Goal: Information Seeking & Learning: Find specific fact

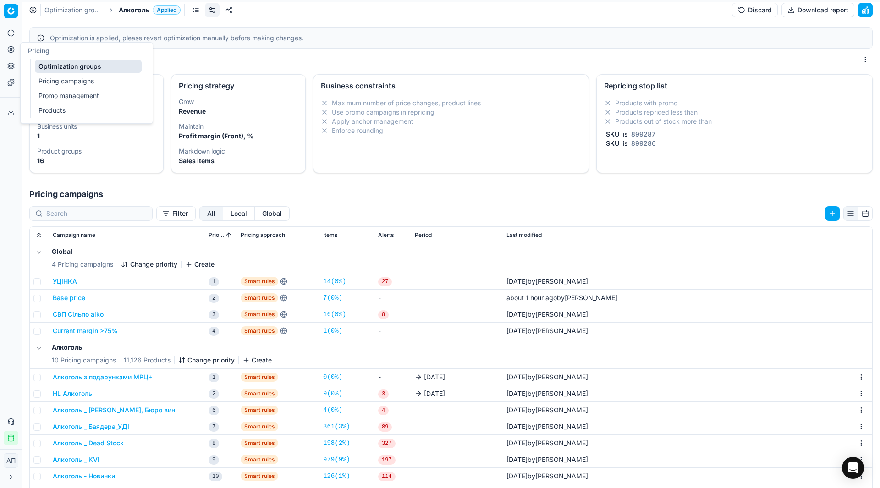
scroll to position [139, 0]
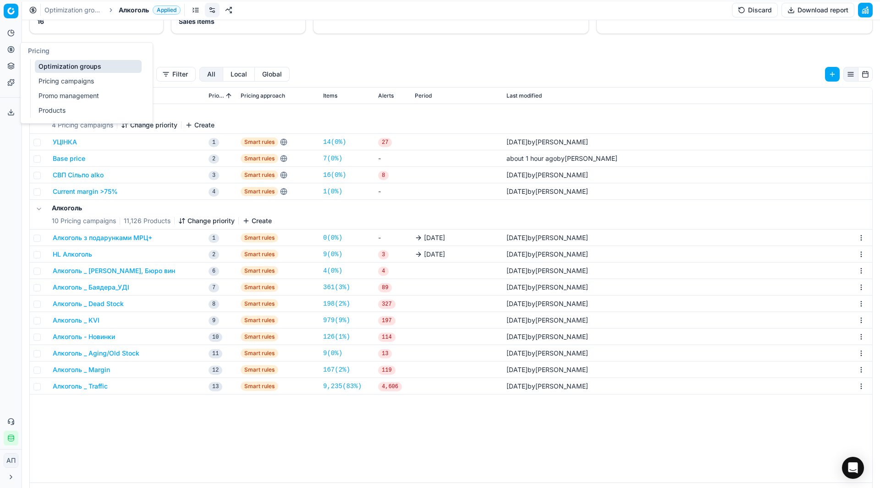
click at [35, 67] on link "Optimization groups" at bounding box center [88, 66] width 107 height 13
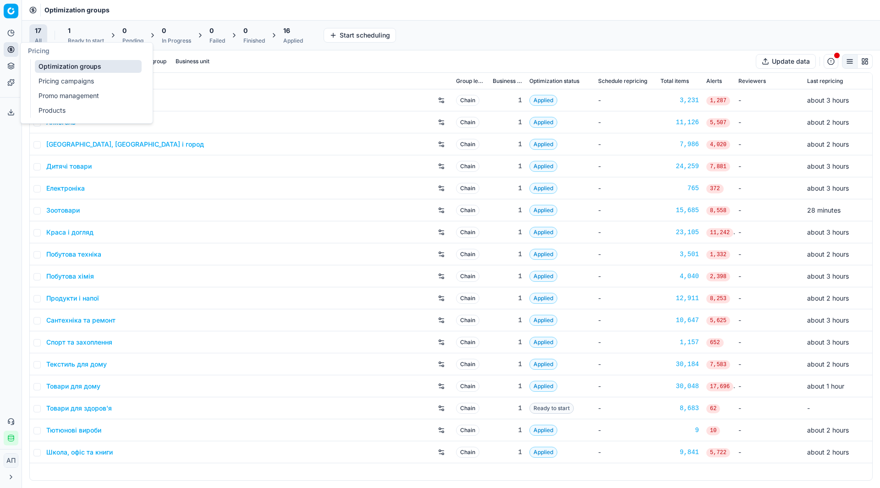
click at [44, 81] on link "Pricing campaigns" at bounding box center [88, 81] width 107 height 13
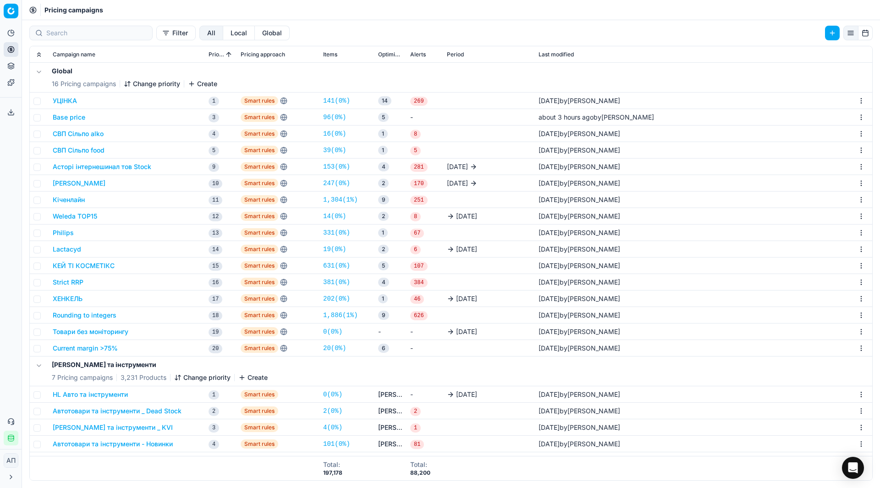
click at [343, 344] on link "20 ( 0% )" at bounding box center [334, 348] width 23 height 9
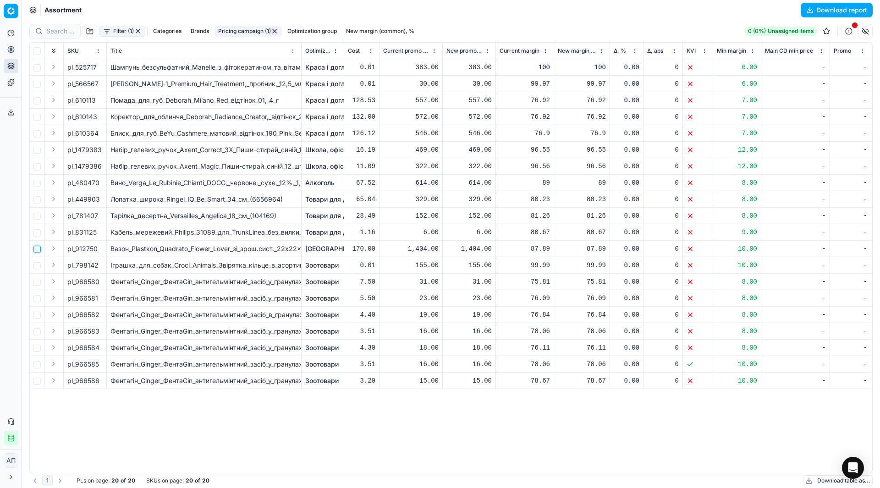
click at [39, 248] on input "checkbox" at bounding box center [36, 249] width 7 height 7
checkbox input "true"
click at [37, 165] on input "checkbox" at bounding box center [36, 166] width 7 height 7
checkbox input "true"
click at [37, 152] on input "checkbox" at bounding box center [36, 150] width 7 height 7
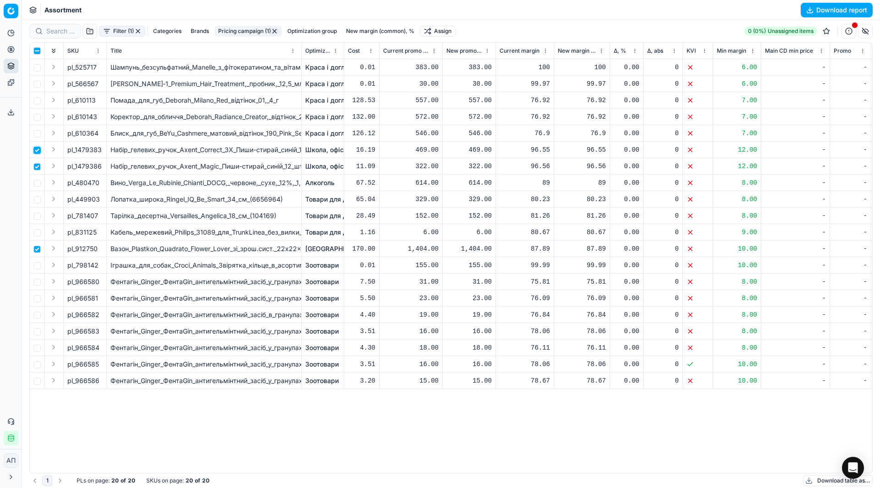
checkbox input "true"
drag, startPoint x: 75, startPoint y: 250, endPoint x: 101, endPoint y: 250, distance: 26.1
click at [101, 250] on div "pl_912750" at bounding box center [84, 248] width 35 height 9
copy div "912750"
click at [36, 247] on input "checkbox" at bounding box center [36, 249] width 7 height 7
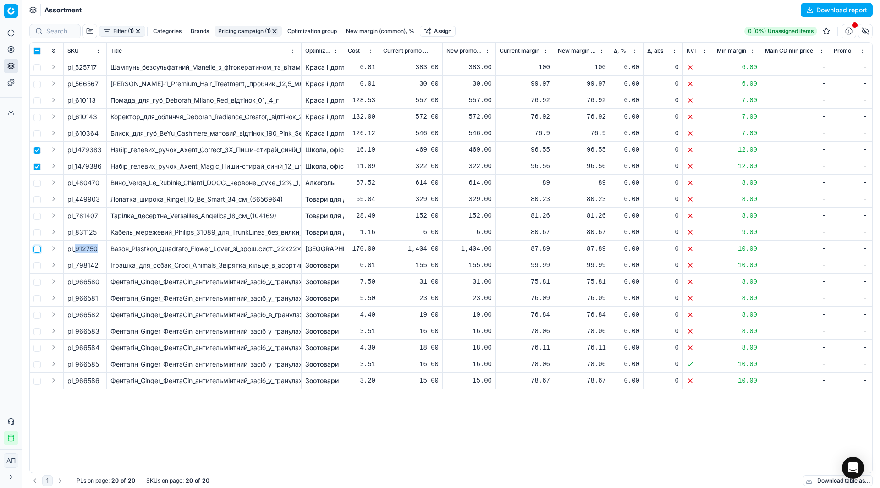
checkbox input "false"
drag, startPoint x: 76, startPoint y: 165, endPoint x: 104, endPoint y: 168, distance: 28.1
click at [104, 168] on td "pl_1479386" at bounding box center [85, 166] width 43 height 16
copy span "1479386"
click at [150, 412] on div "pl_525717 Шампунь_безсульфатний_Manelle_з_фітокератином_та_вітаміном_В5_275_мл_…" at bounding box center [451, 266] width 842 height 414
